Goal: Task Accomplishment & Management: Complete application form

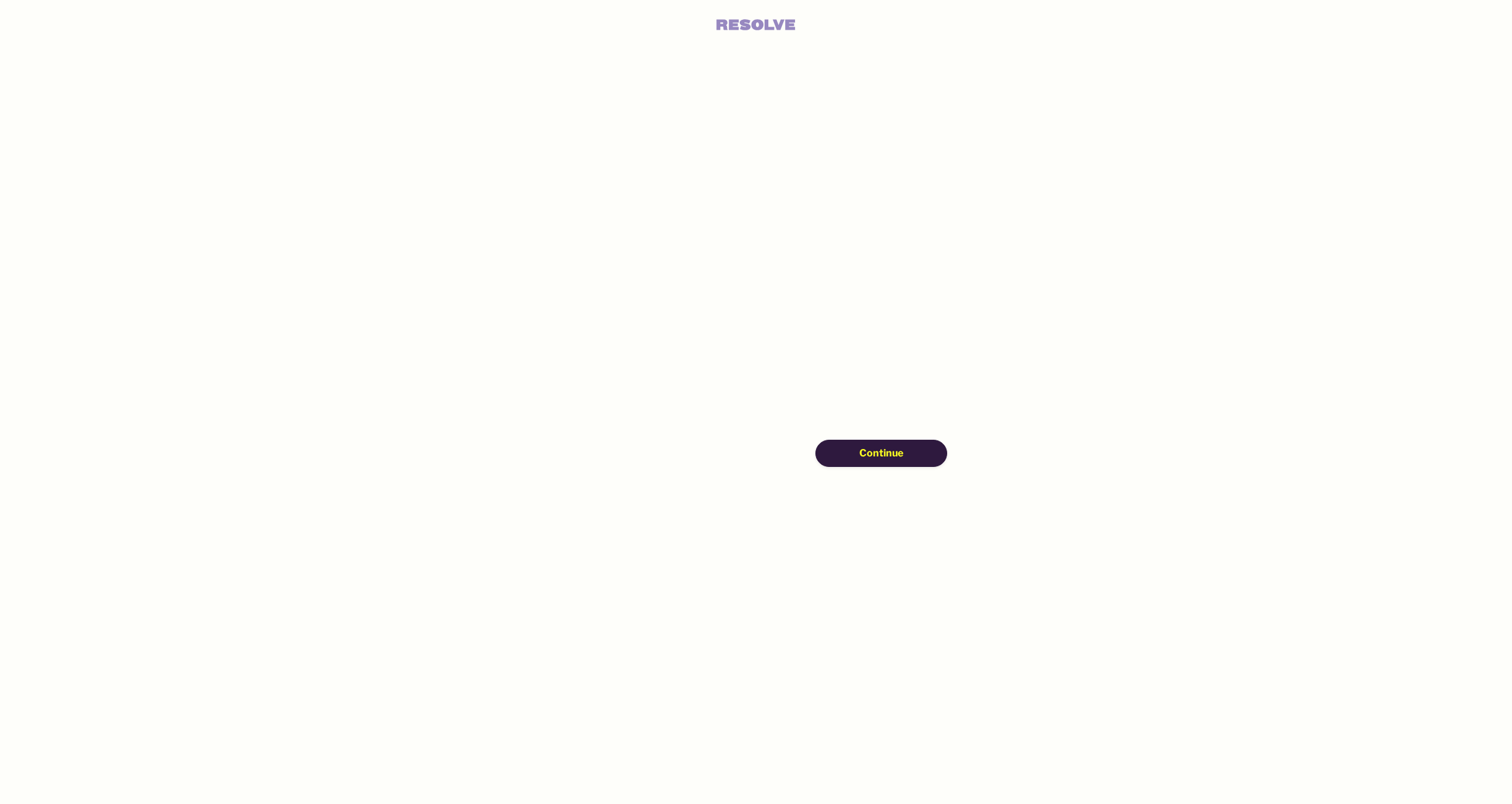
click at [877, 457] on span "Continue" at bounding box center [881, 454] width 44 height 14
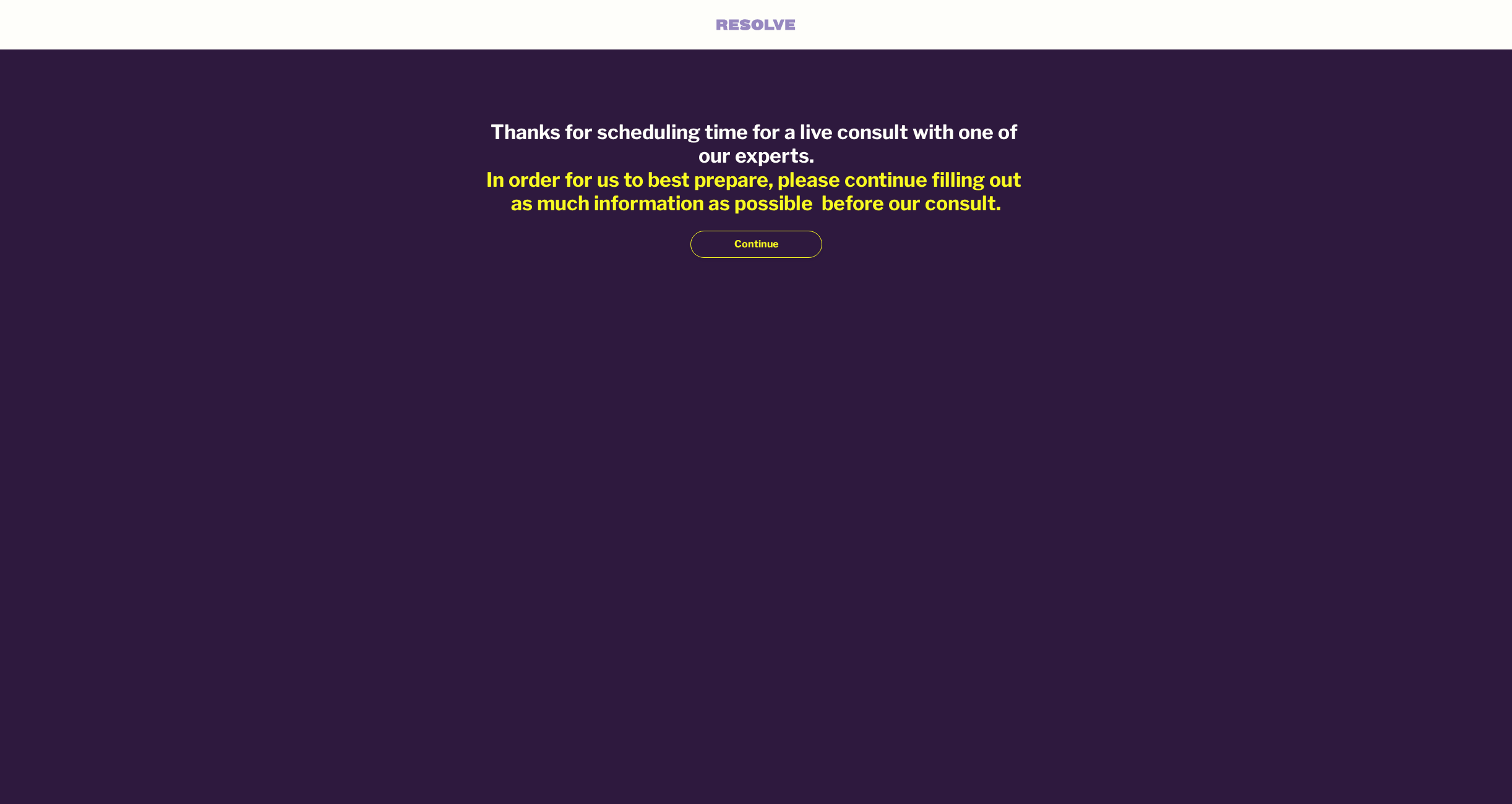
click at [778, 245] on button "Continue" at bounding box center [756, 244] width 132 height 27
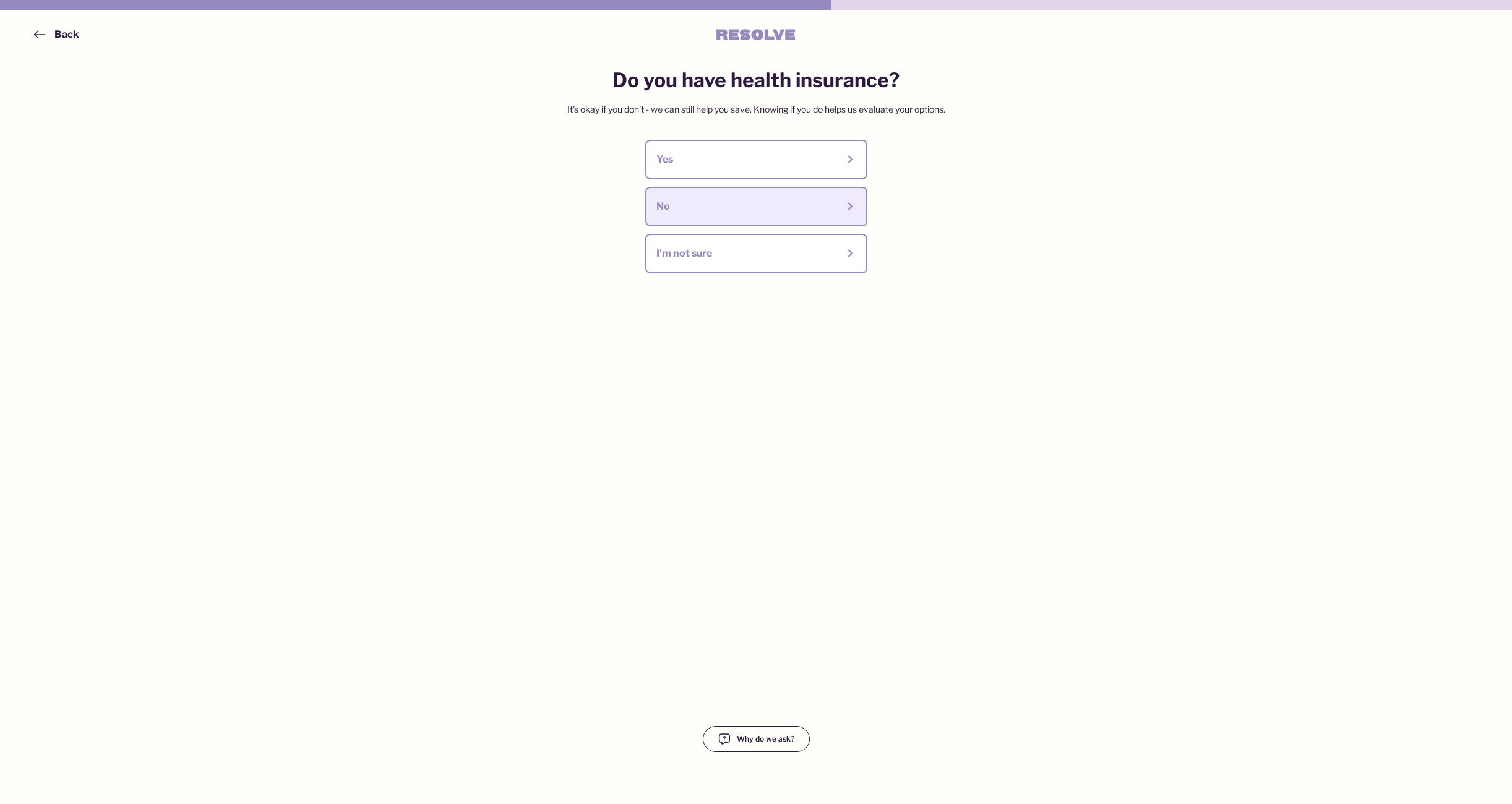
click at [667, 212] on div "No" at bounding box center [746, 207] width 181 height 14
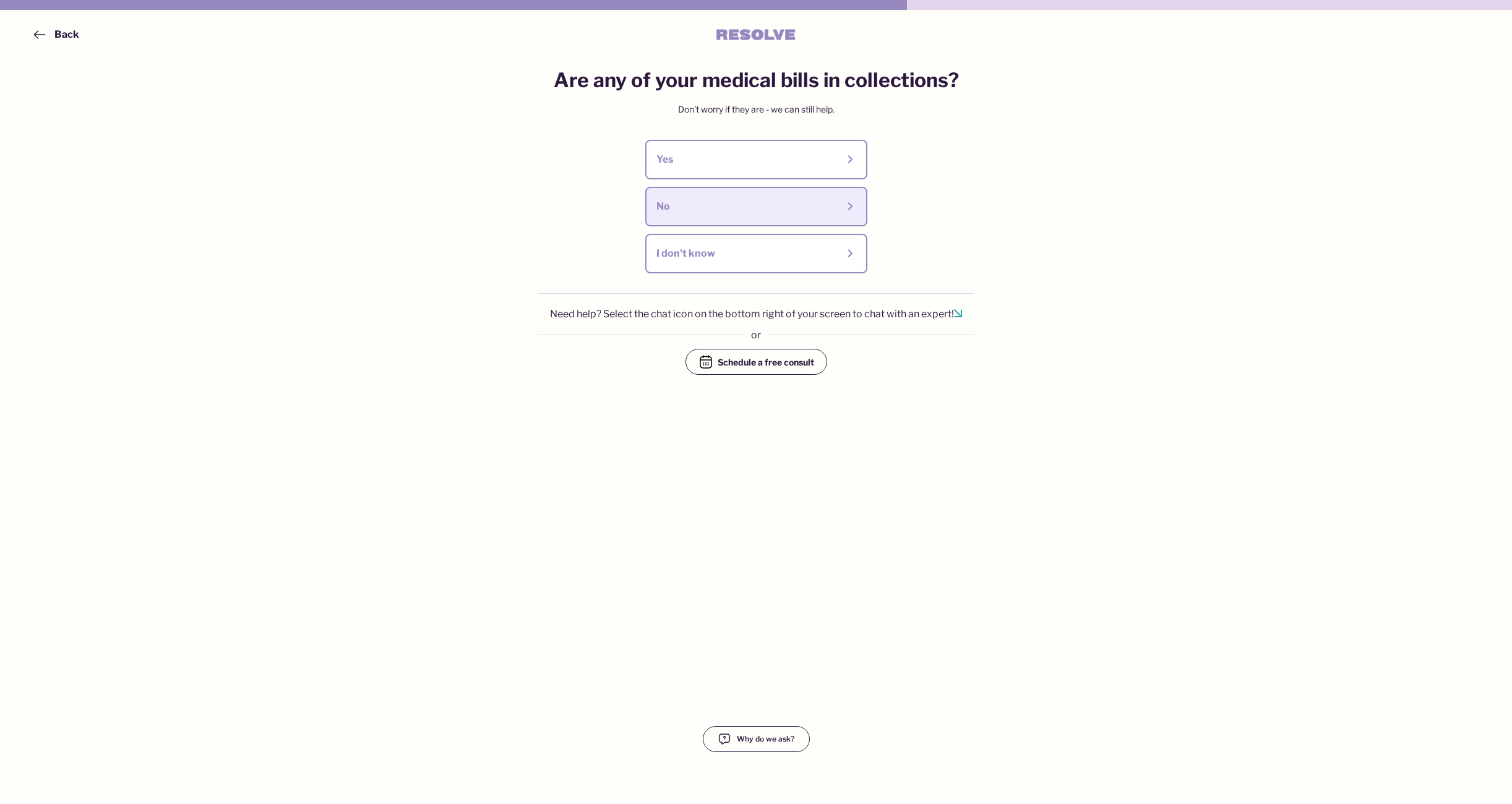
click at [768, 216] on button "No" at bounding box center [756, 206] width 222 height 39
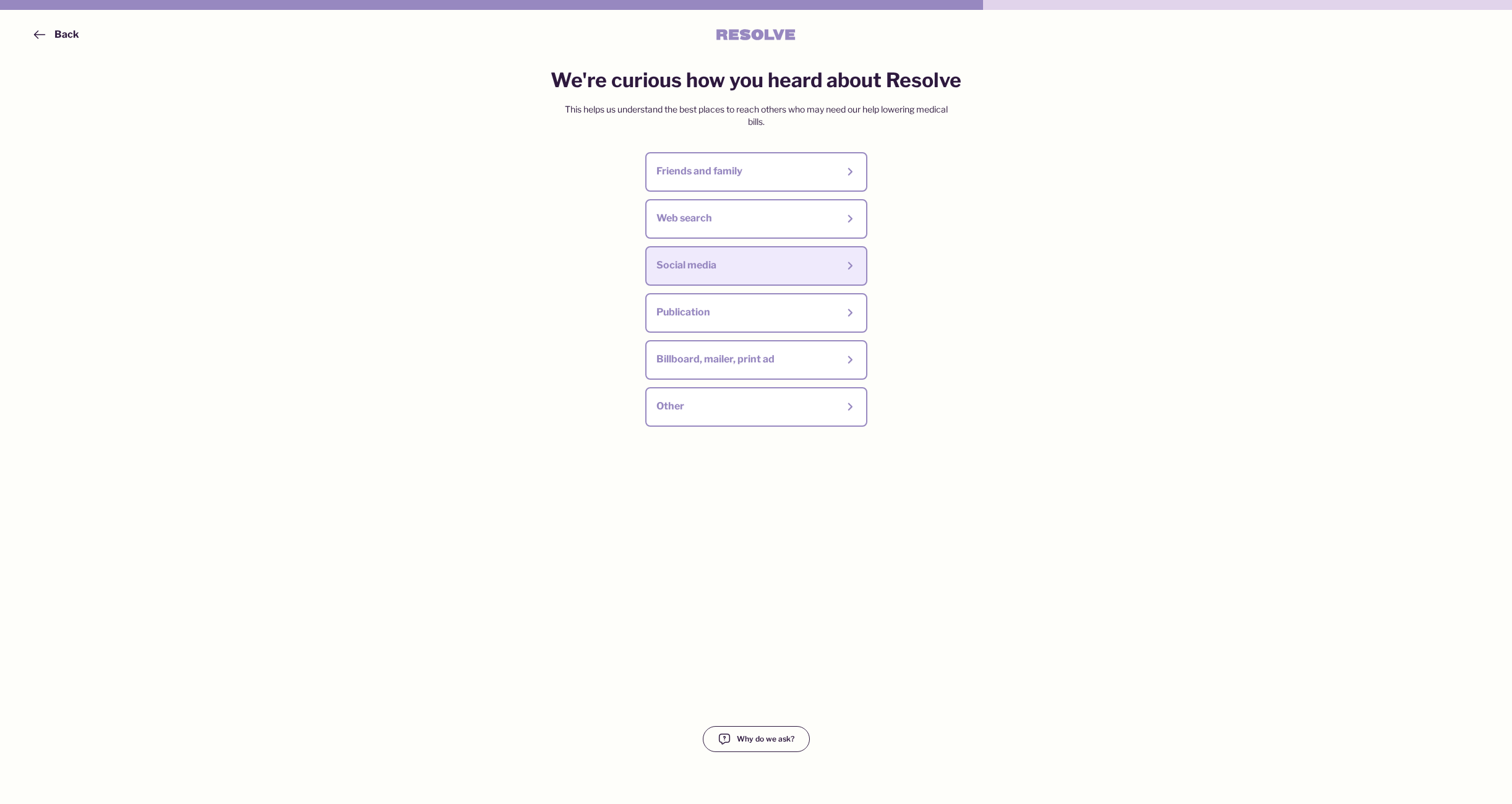
click at [724, 268] on div "Social media" at bounding box center [746, 266] width 181 height 14
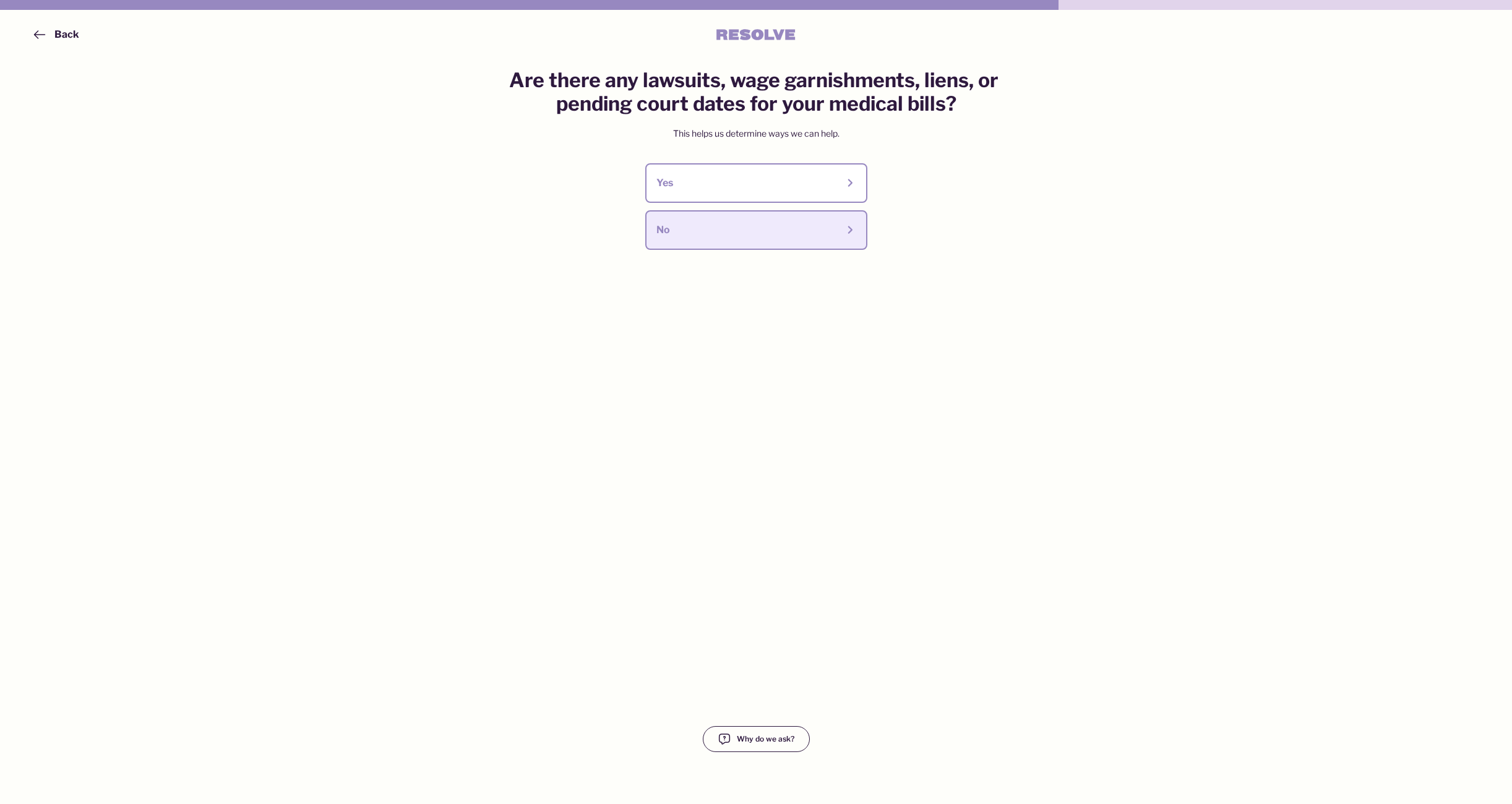
click at [808, 225] on div "No" at bounding box center [746, 230] width 181 height 14
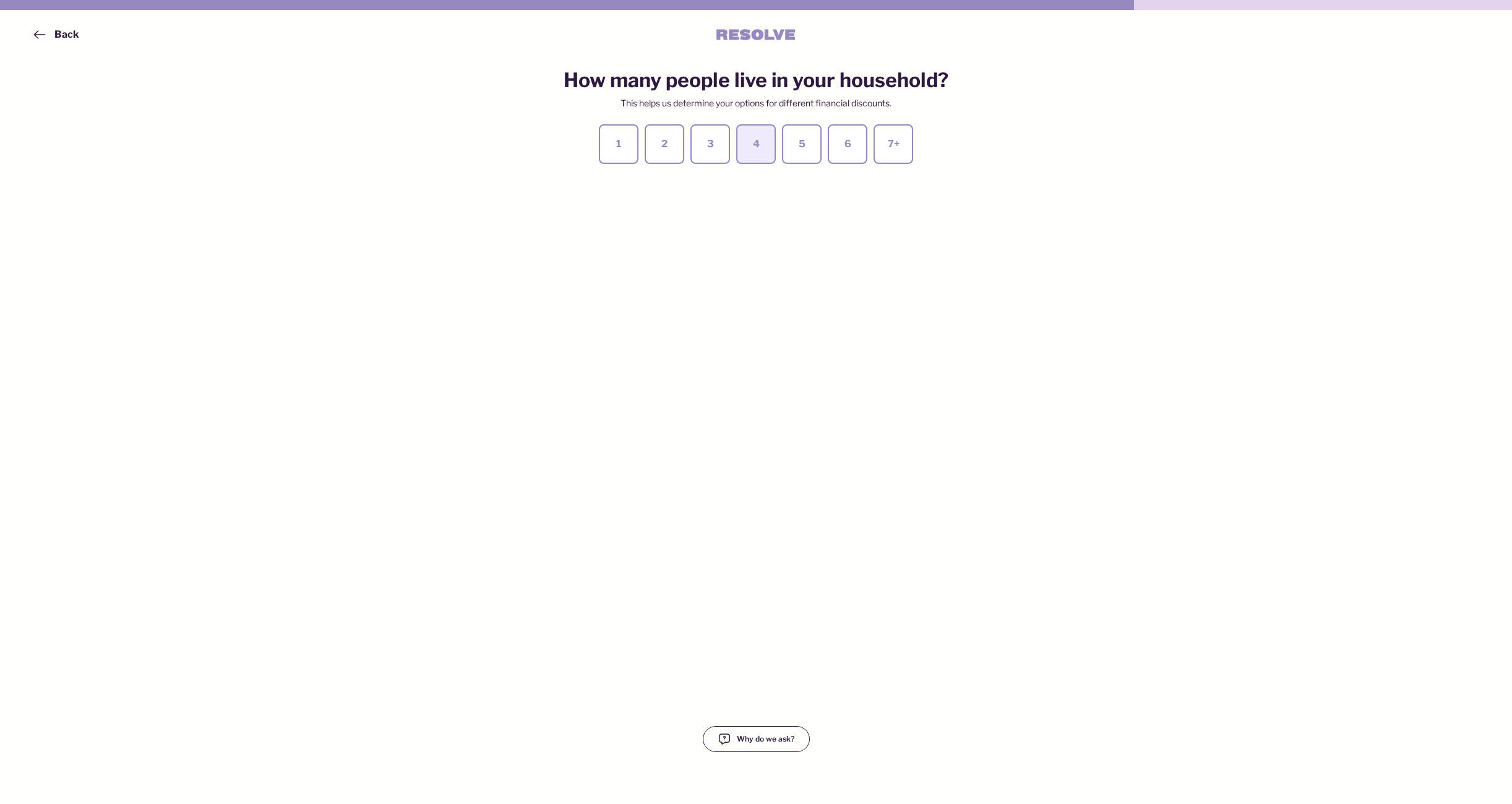
click at [754, 149] on div "4" at bounding box center [756, 144] width 18 height 14
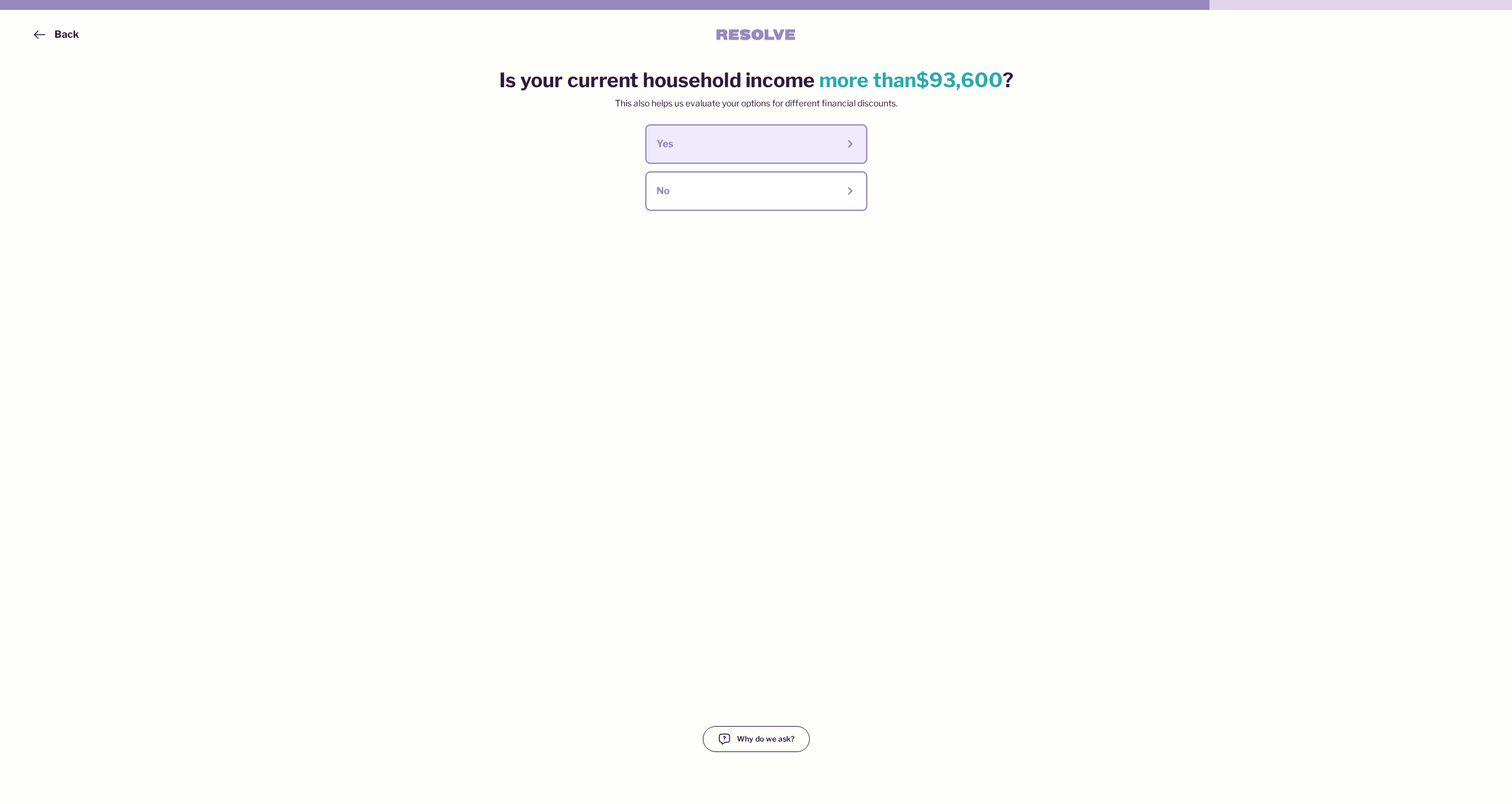
click at [748, 132] on button "Yes" at bounding box center [756, 144] width 222 height 39
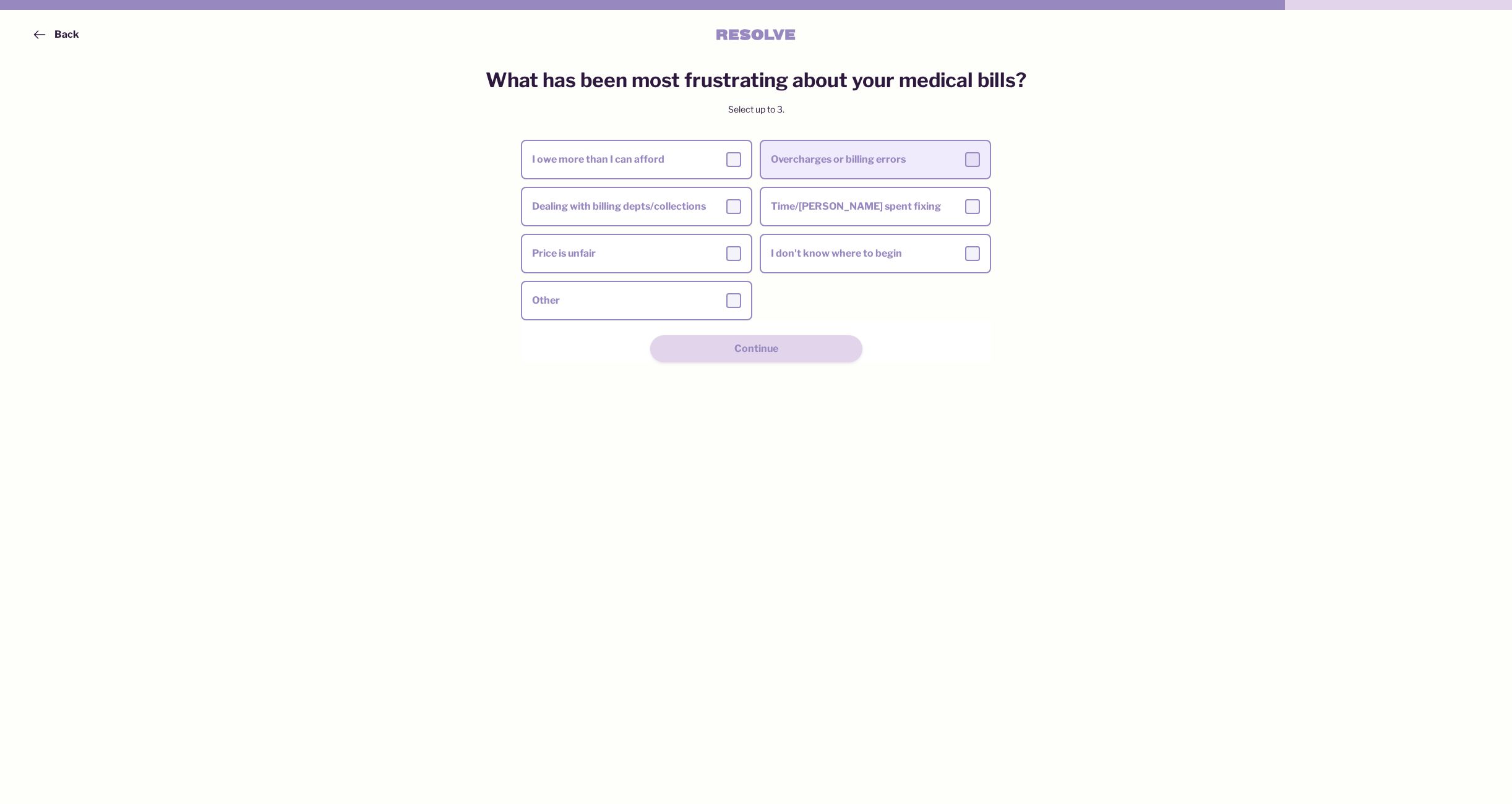
click at [808, 152] on div "Overcharges or billing errors" at bounding box center [875, 160] width 209 height 15
click at [0, 0] on input "Overcharges or billing errors" at bounding box center [0, 0] width 0 height 0
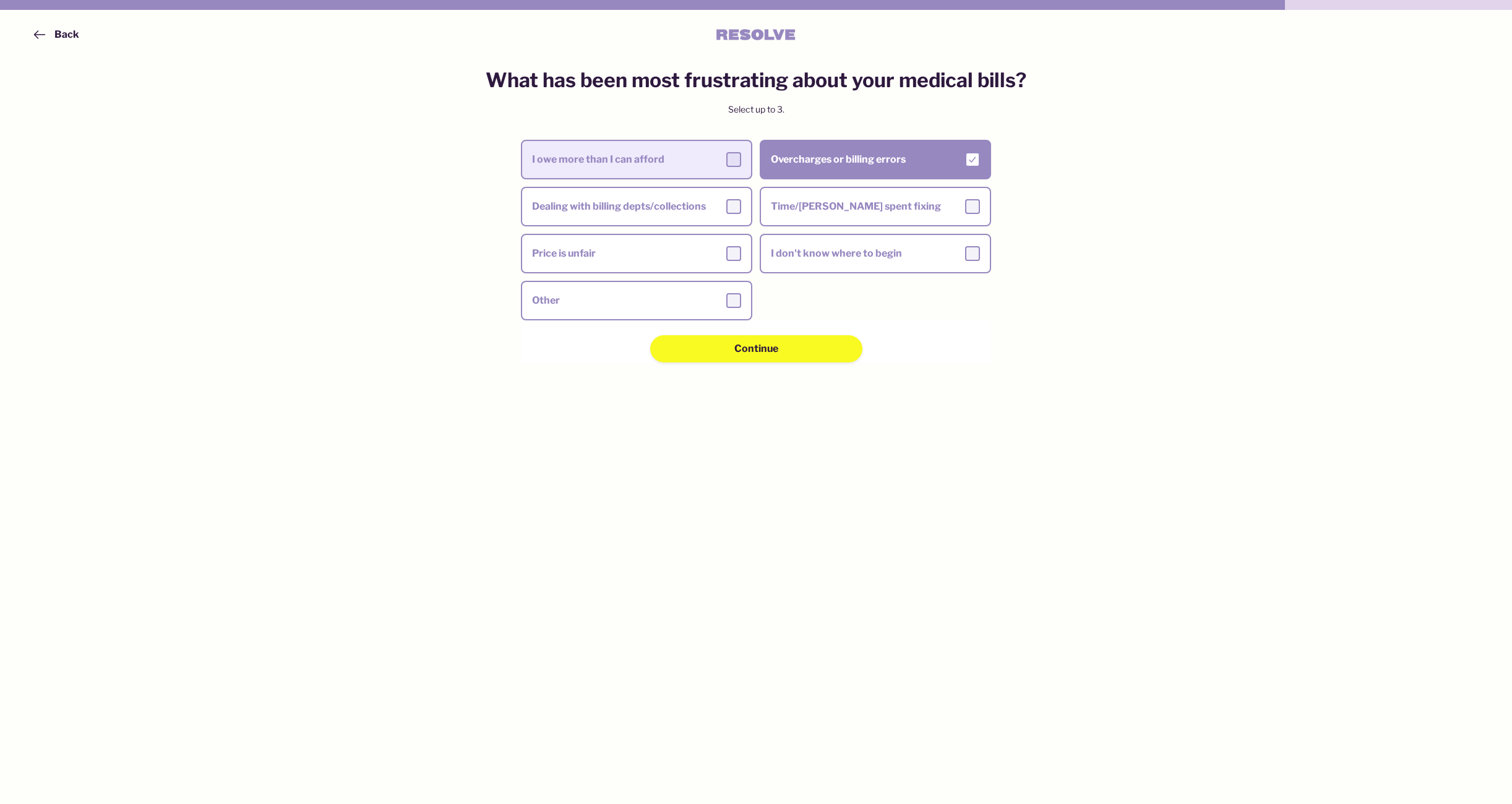
click at [683, 162] on div "I owe more than I can afford" at bounding box center [637, 160] width 209 height 15
click at [0, 0] on input "I owe more than I can afford" at bounding box center [0, 0] width 0 height 0
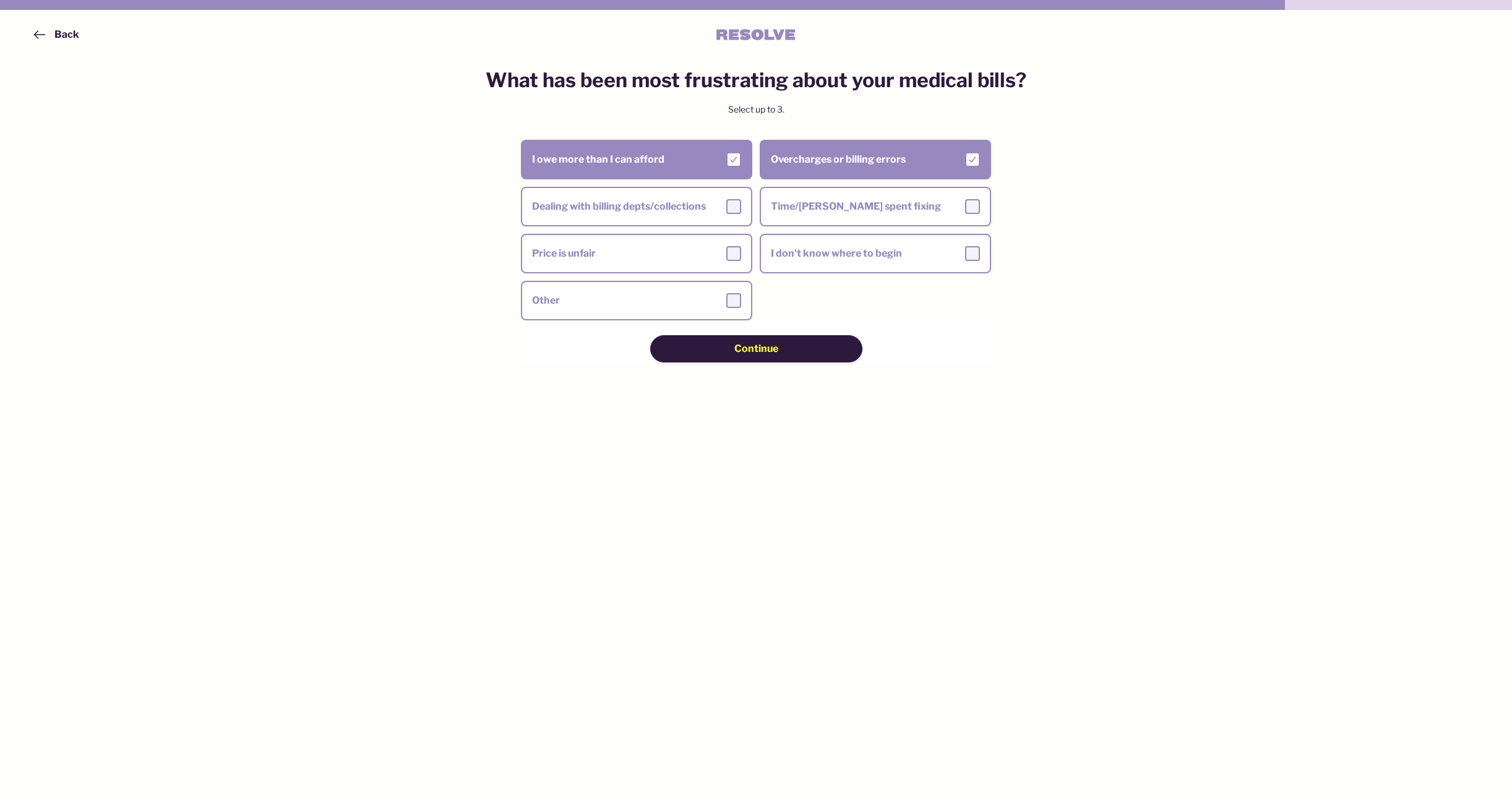
click at [717, 350] on div "Continue" at bounding box center [756, 349] width 124 height 14
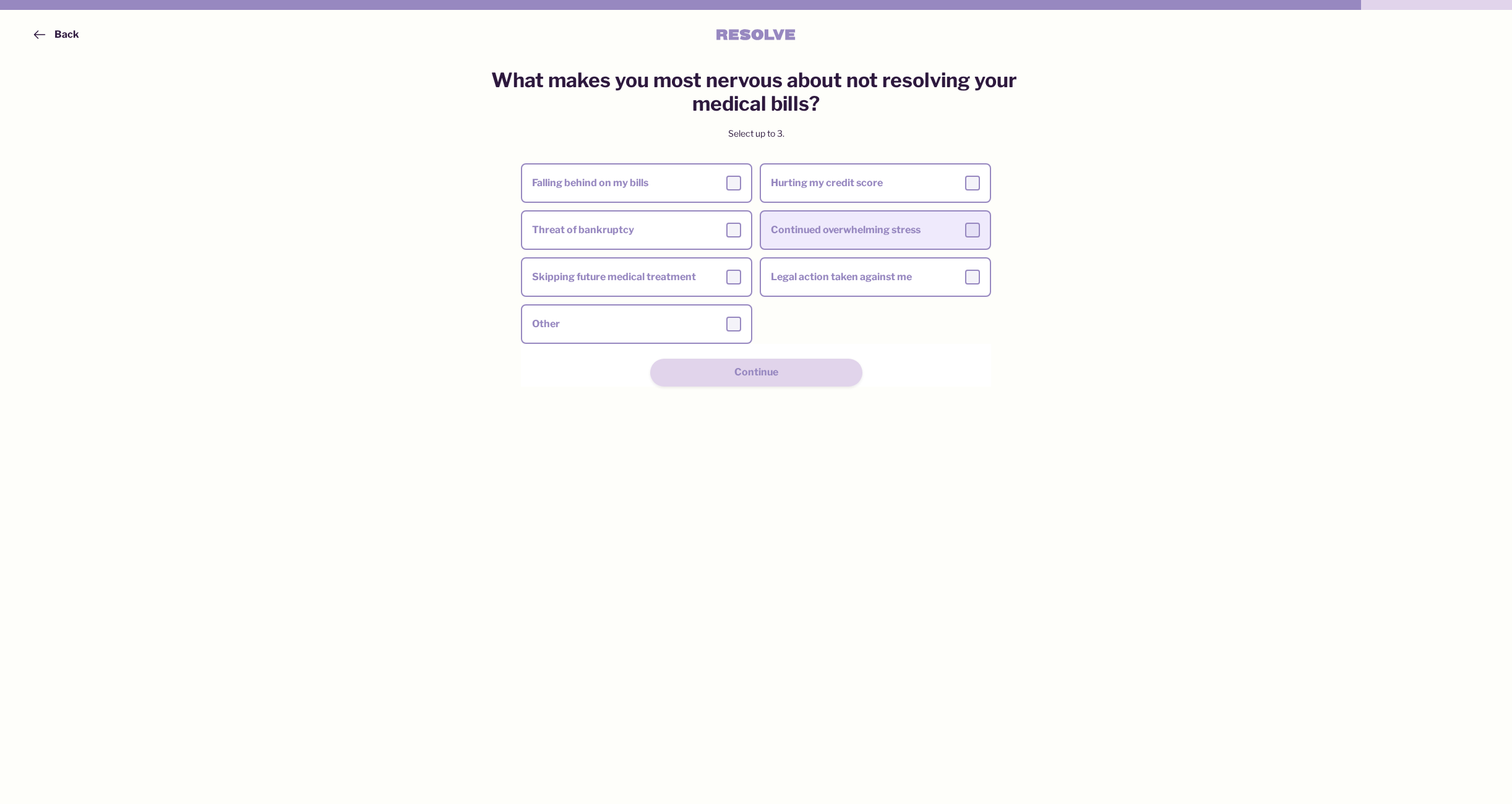
click at [830, 242] on label "Continued overwhelming stress" at bounding box center [875, 230] width 229 height 34
click at [0, 0] on input "Continued overwhelming stress" at bounding box center [0, 0] width 0 height 0
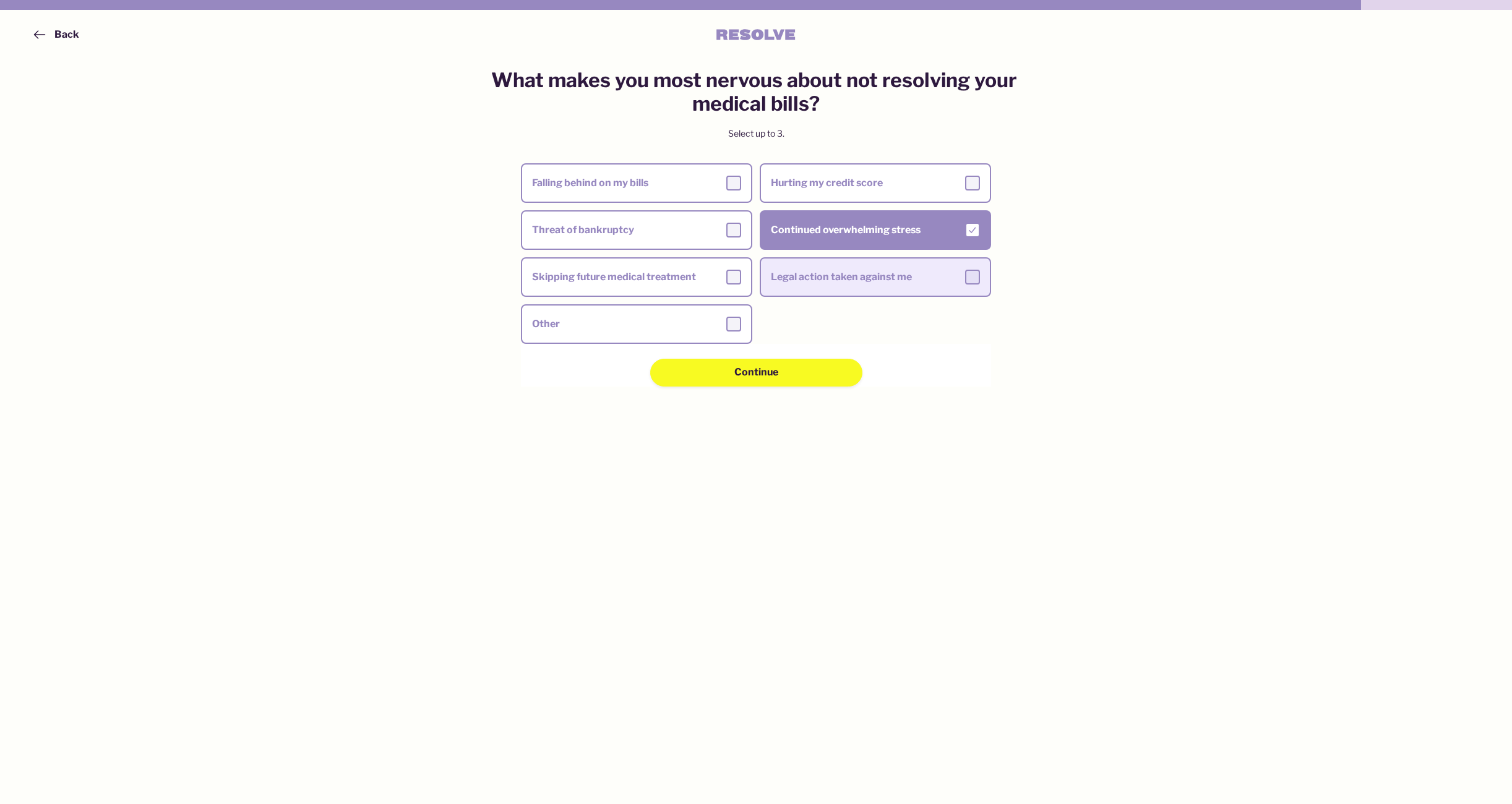
click at [788, 288] on label "Legal action taken against me" at bounding box center [875, 277] width 229 height 34
click at [0, 0] on input "Legal action taken against me" at bounding box center [0, 0] width 0 height 0
click at [768, 394] on div "What makes you most nervous about not resolving your medical bills? Select up t…" at bounding box center [756, 418] width 603 height 698
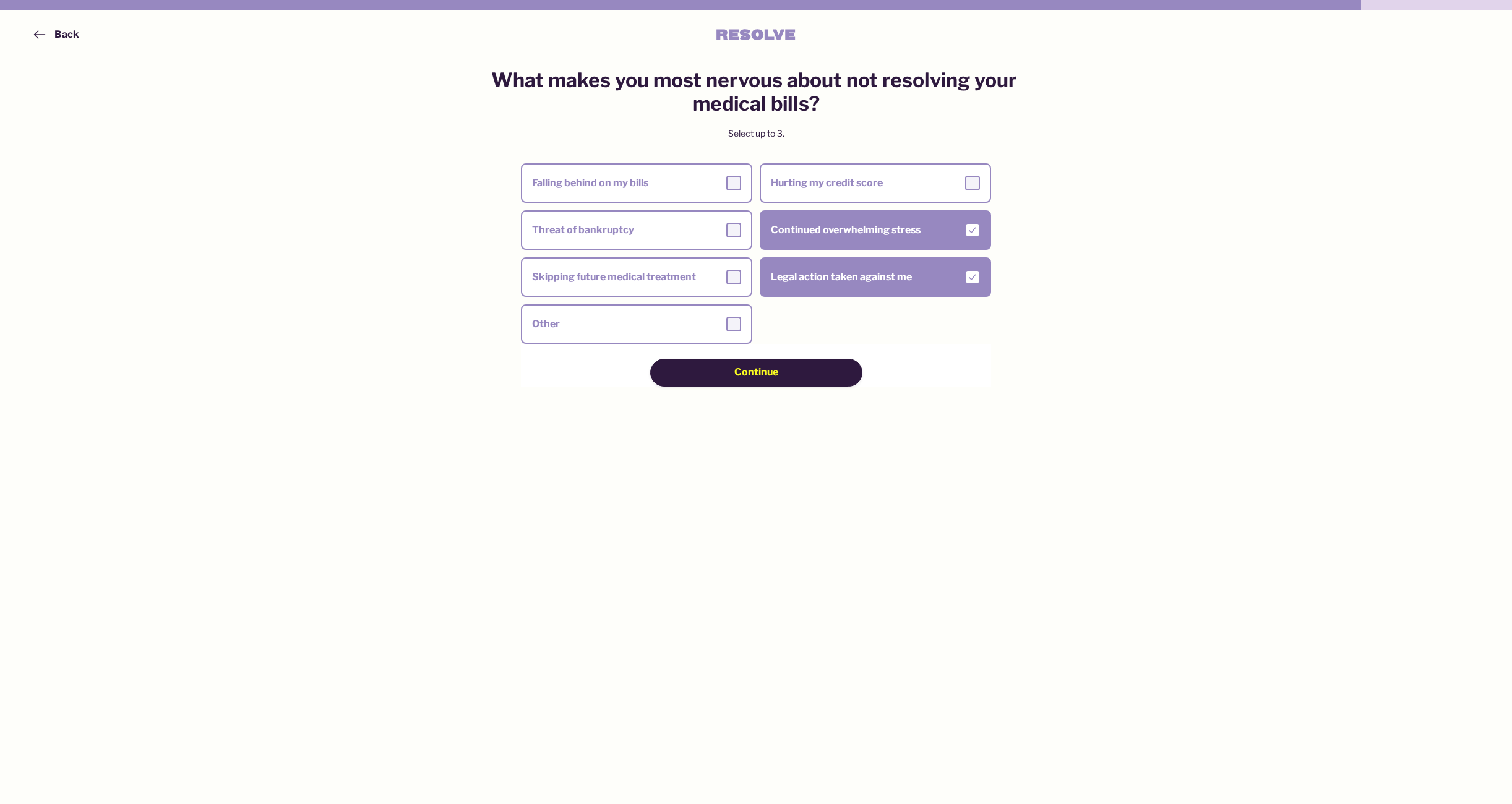
click at [781, 377] on div "Continue" at bounding box center [756, 372] width 124 height 14
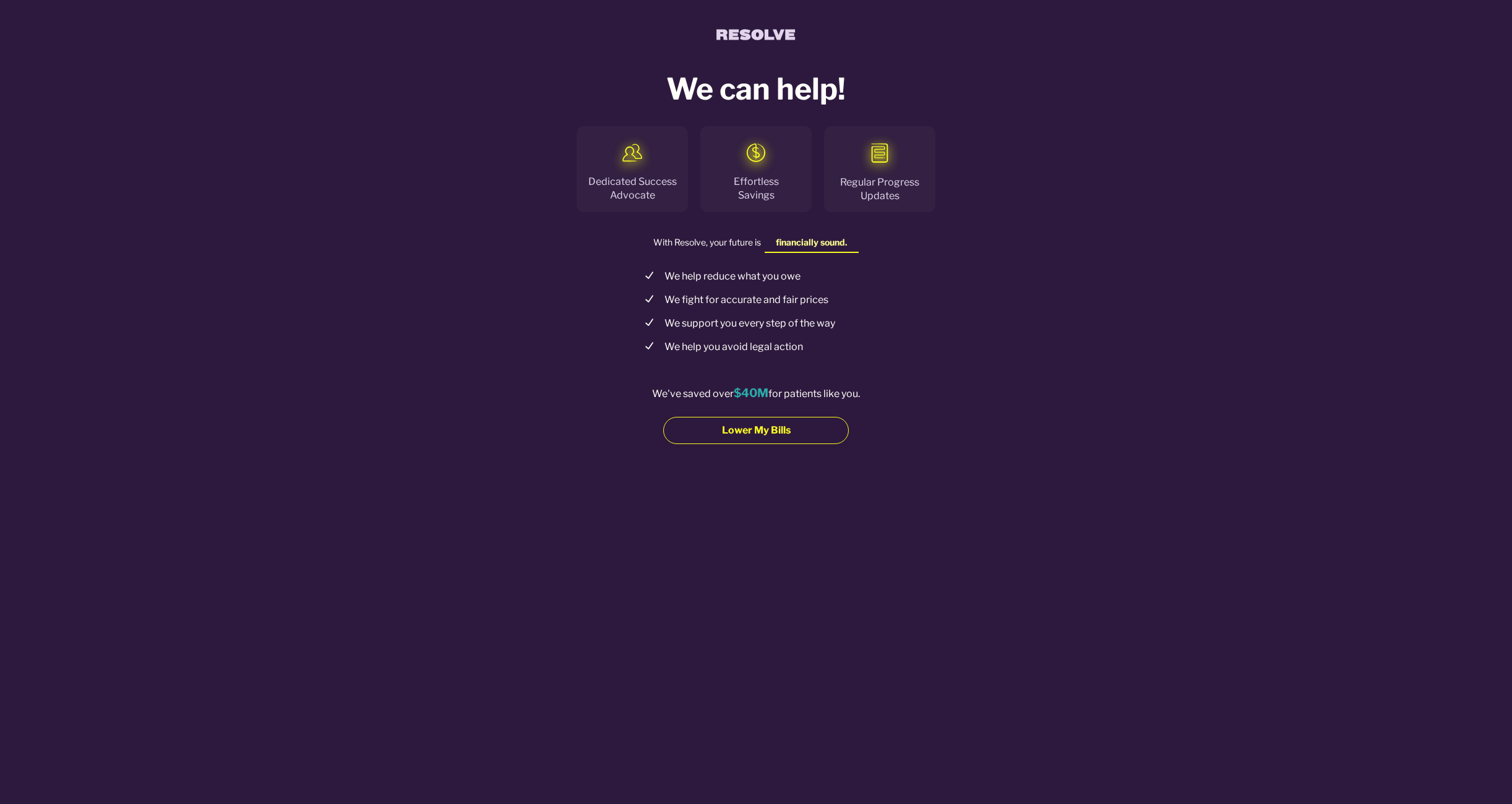
click at [712, 427] on div "Lower My Bills" at bounding box center [756, 431] width 98 height 14
